Goal: Participate in discussion

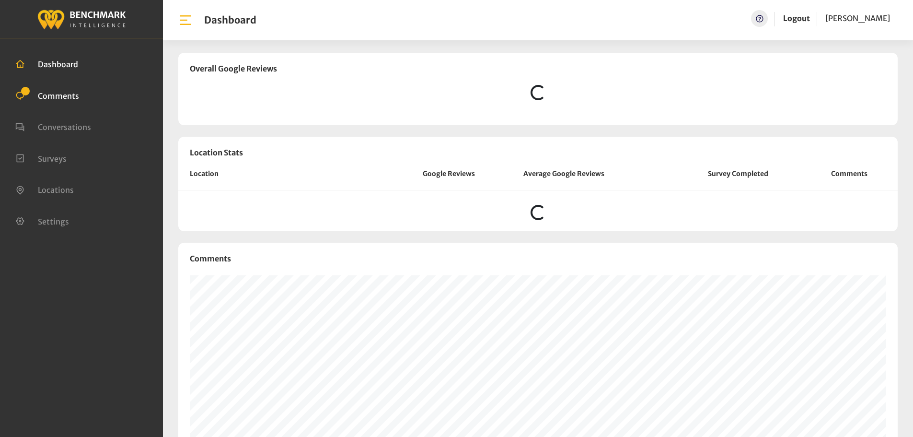
click at [77, 97] on span "Comments" at bounding box center [58, 96] width 41 height 10
